Goal: Check status: Check status

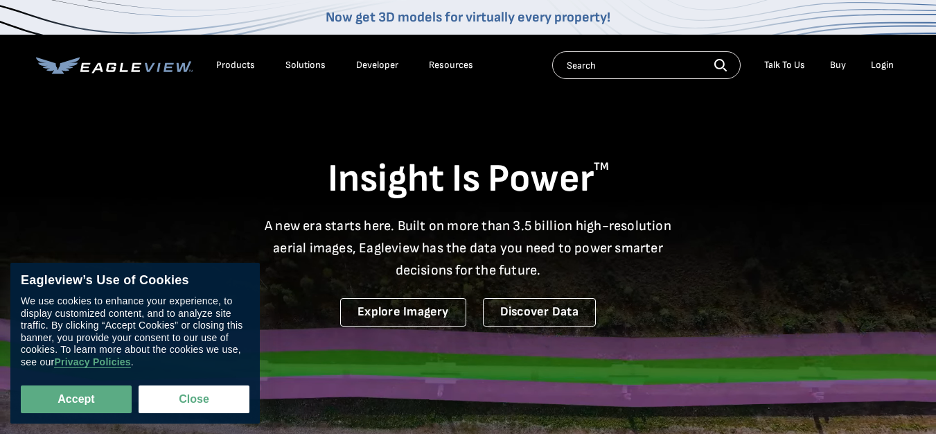
click at [887, 66] on div "Login" at bounding box center [882, 65] width 23 height 12
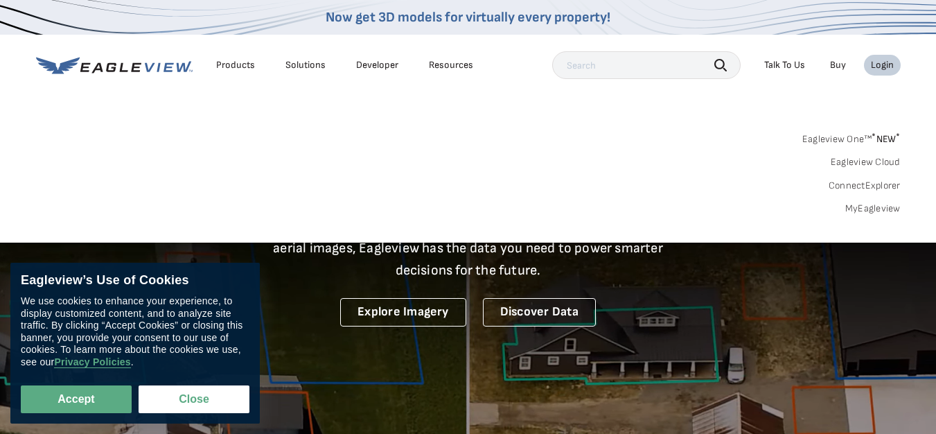
click at [866, 211] on link "MyEagleview" at bounding box center [873, 208] width 55 height 12
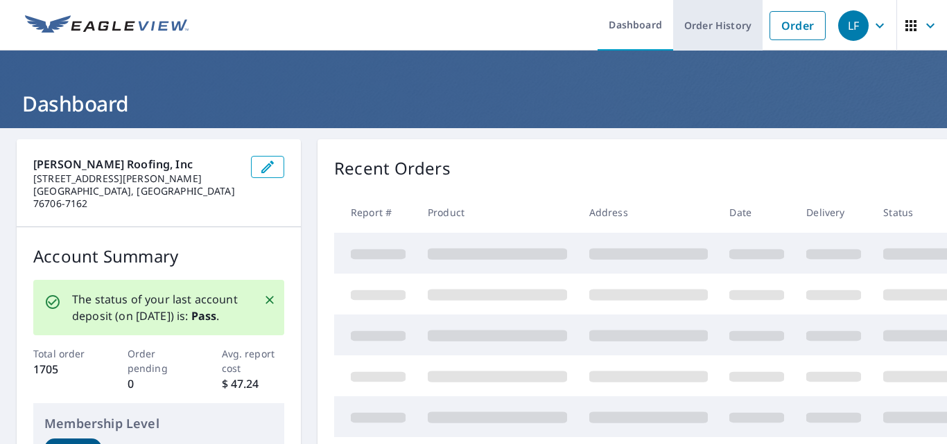
click at [712, 30] on link "Order History" at bounding box center [717, 25] width 89 height 51
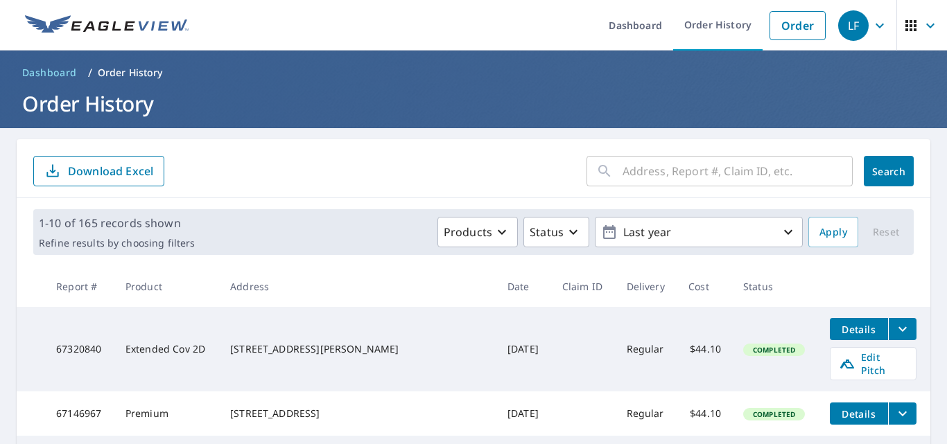
click at [611, 171] on div "​" at bounding box center [719, 171] width 266 height 30
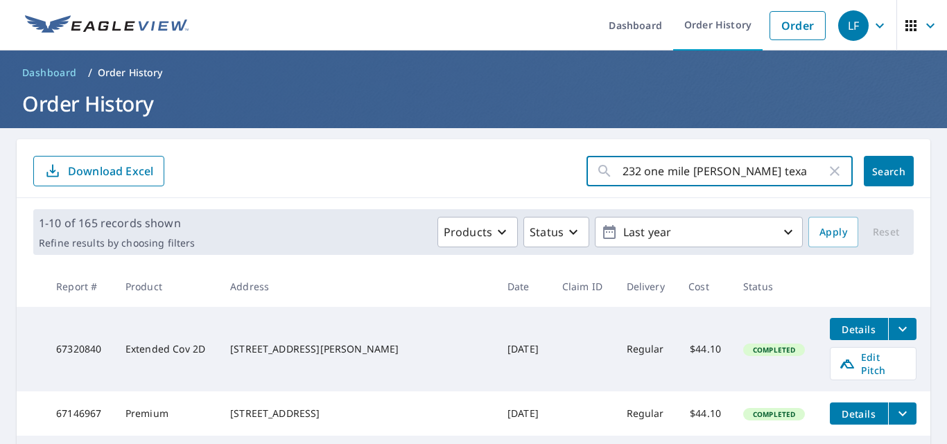
type input "232 one mile [PERSON_NAME] [US_STATE]"
click button "Search" at bounding box center [889, 171] width 50 height 30
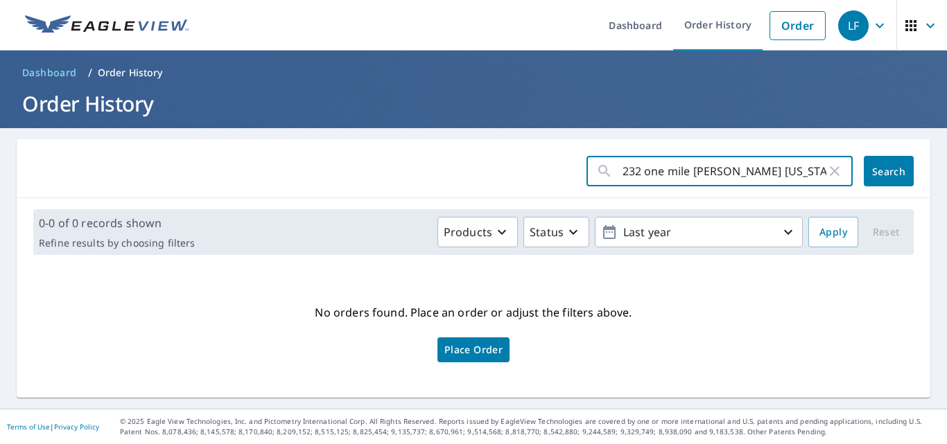
click at [635, 173] on input "232 one mile [PERSON_NAME] [US_STATE]" at bounding box center [724, 171] width 204 height 39
drag, startPoint x: 785, startPoint y: 172, endPoint x: 697, endPoint y: 173, distance: 88.0
click at [697, 173] on input "232 1 mile [PERSON_NAME] [US_STATE]" at bounding box center [724, 171] width 204 height 39
type input "232 1 [GEOGRAPHIC_DATA]"
click button "Search" at bounding box center [889, 171] width 50 height 30
